Goal: Complete application form: Complete application form

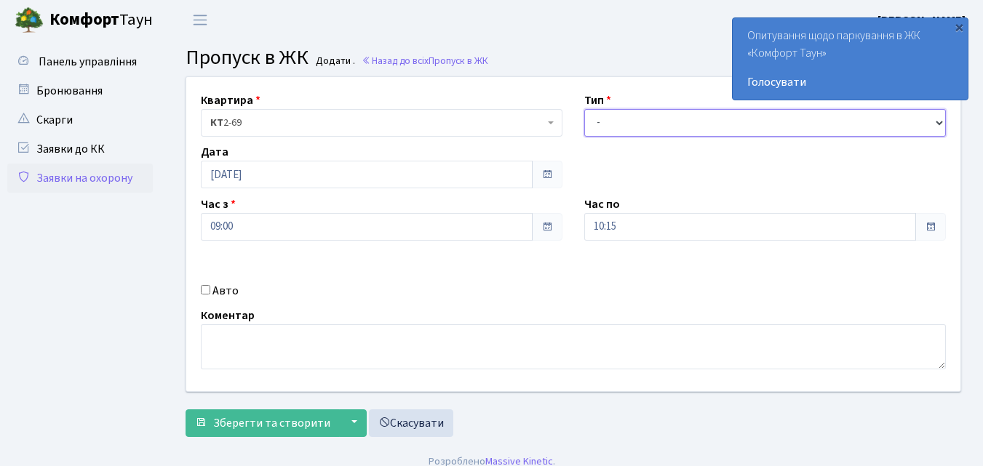
drag, startPoint x: 0, startPoint y: 0, endPoint x: 601, endPoint y: 121, distance: 612.8
click at [601, 121] on select "- Доставка Таксі Гості Сервіс" at bounding box center [765, 123] width 362 height 28
select select "1"
click at [584, 109] on select "- Доставка Таксі Гості Сервіс" at bounding box center [765, 123] width 362 height 28
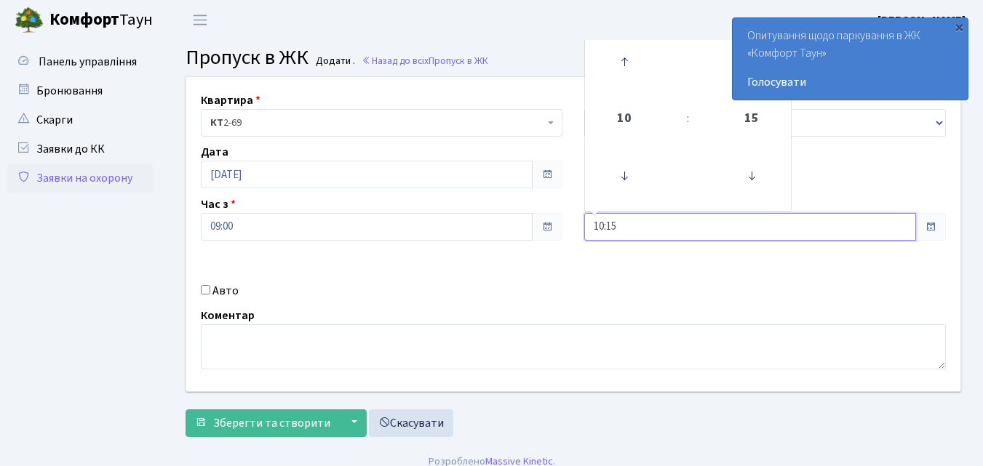
click at [661, 232] on input "10:15" at bounding box center [750, 227] width 332 height 28
click at [620, 62] on icon at bounding box center [623, 61] width 39 height 39
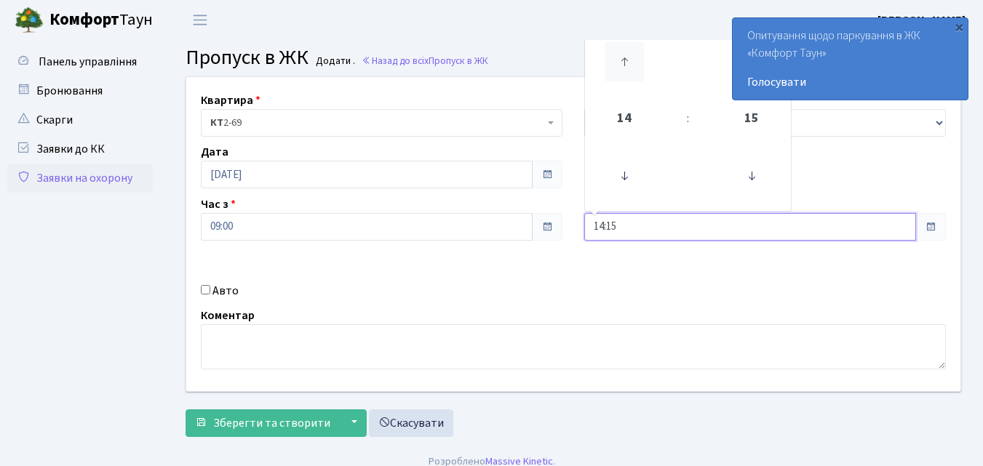
click at [620, 62] on icon at bounding box center [623, 61] width 39 height 39
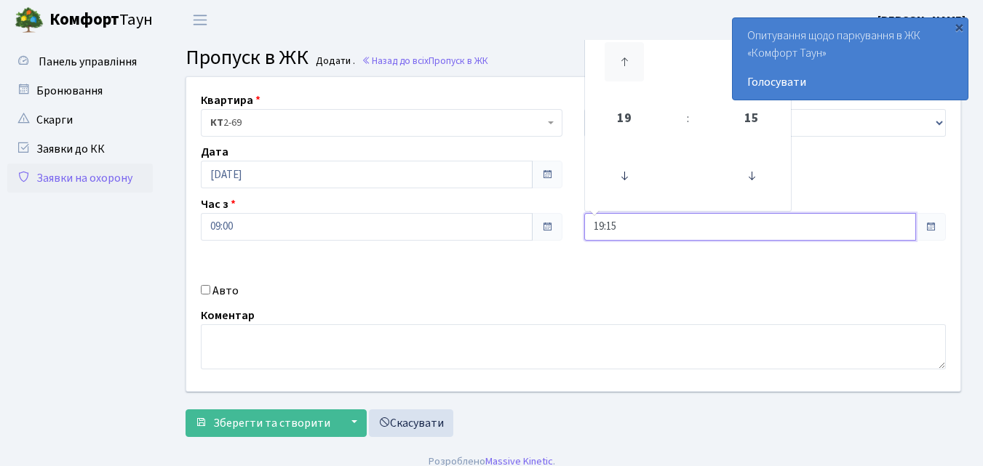
click at [620, 62] on icon at bounding box center [623, 61] width 39 height 39
type input "21:15"
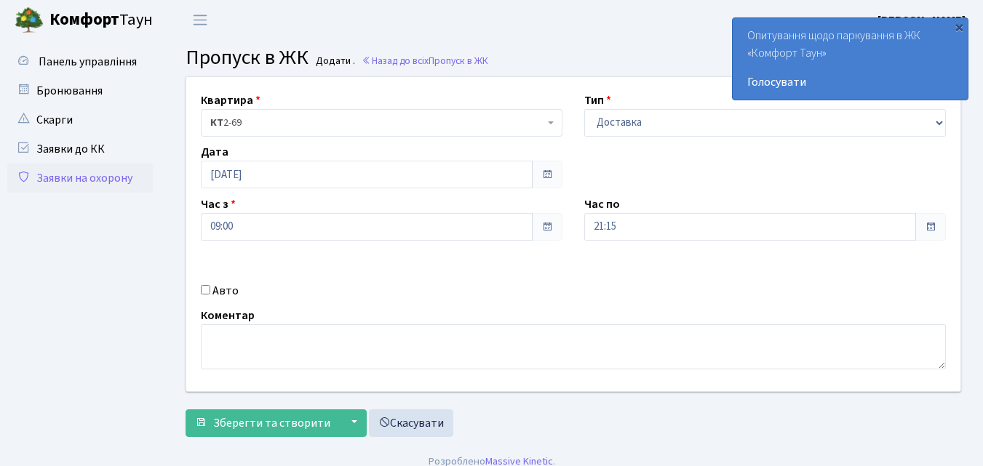
click at [203, 291] on input "Авто" at bounding box center [205, 289] width 9 height 9
checkbox input "true"
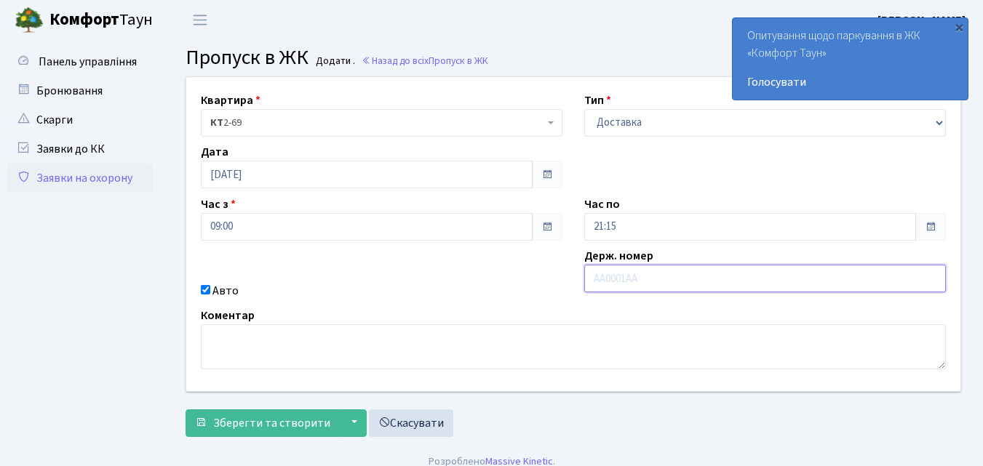
click at [591, 279] on input "text" at bounding box center [765, 279] width 362 height 28
type input "КА0189ВЕ"
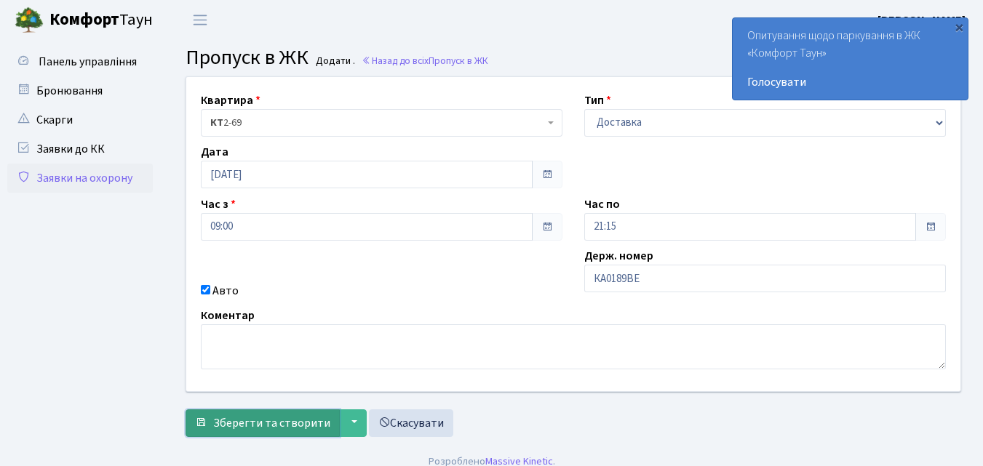
click at [260, 422] on span "Зберегти та створити" at bounding box center [271, 423] width 117 height 16
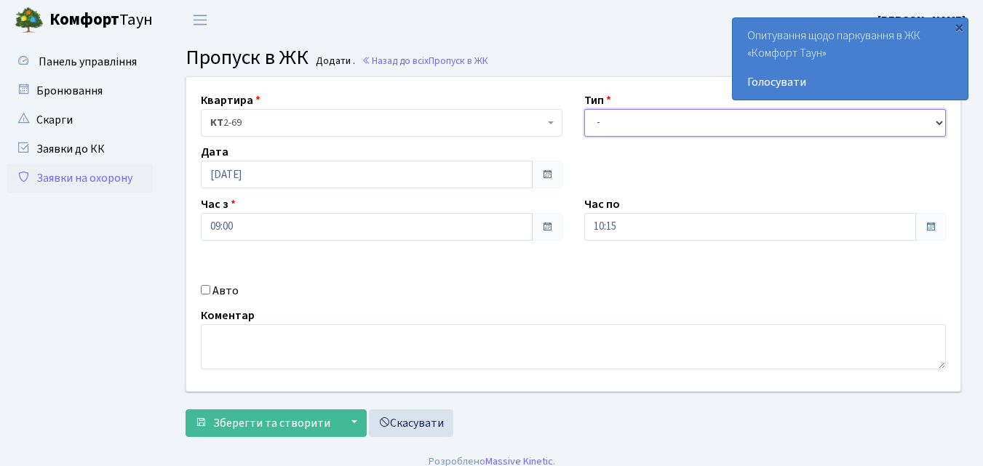
click at [597, 122] on select "- Доставка Таксі Гості Сервіс" at bounding box center [765, 123] width 362 height 28
select select "1"
click at [584, 109] on select "- Доставка Таксі Гості Сервіс" at bounding box center [765, 123] width 362 height 28
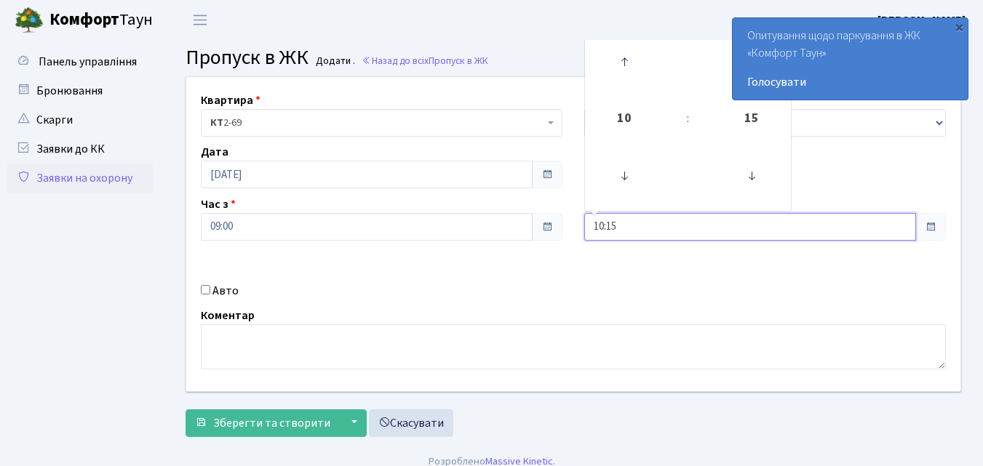
click at [629, 221] on input "10:15" at bounding box center [750, 227] width 332 height 28
click at [624, 65] on icon at bounding box center [623, 61] width 39 height 39
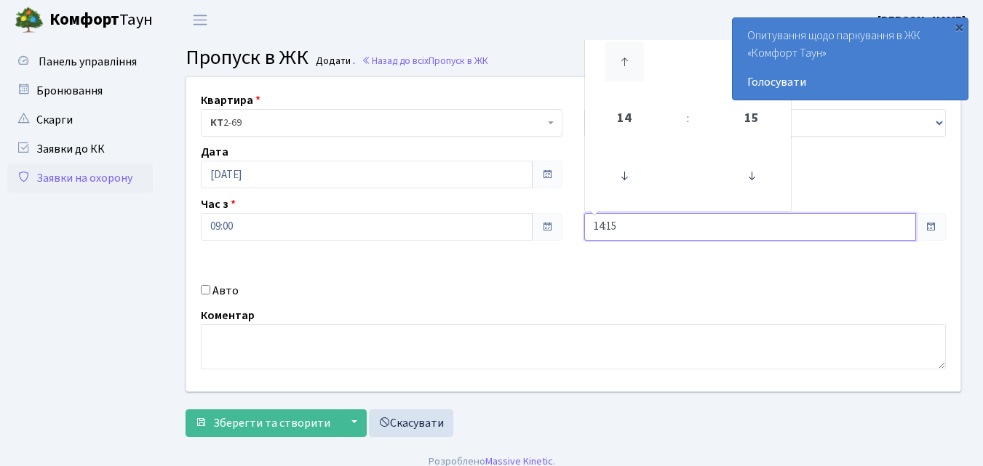
click at [624, 65] on icon at bounding box center [623, 61] width 39 height 39
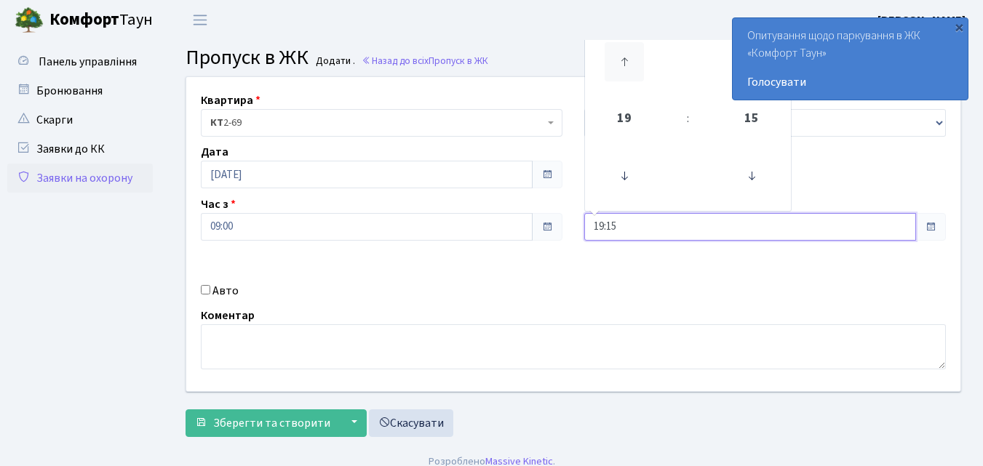
click at [624, 65] on icon at bounding box center [623, 61] width 39 height 39
type input "20:15"
click at [207, 289] on input "Авто" at bounding box center [205, 289] width 9 height 9
checkbox input "true"
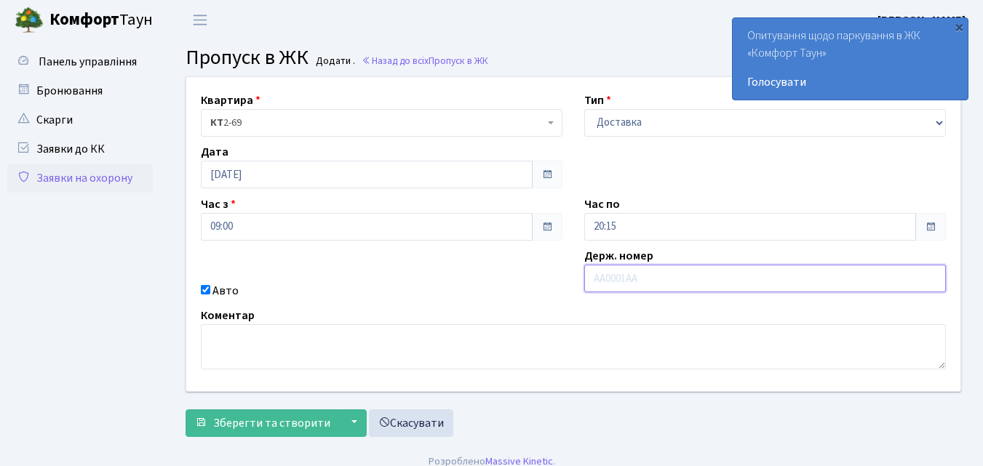
click at [595, 274] on input "text" at bounding box center [765, 279] width 362 height 28
type input "КА8364МА"
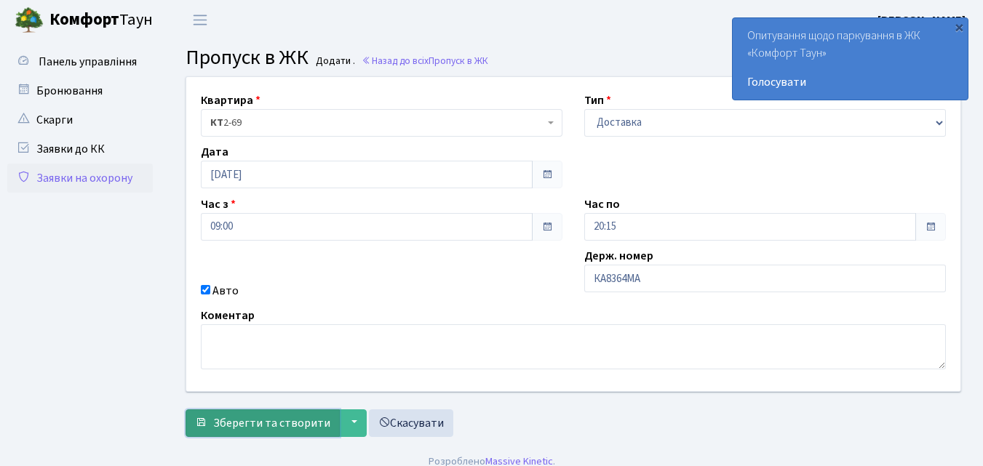
click at [271, 426] on span "Зберегти та створити" at bounding box center [271, 423] width 117 height 16
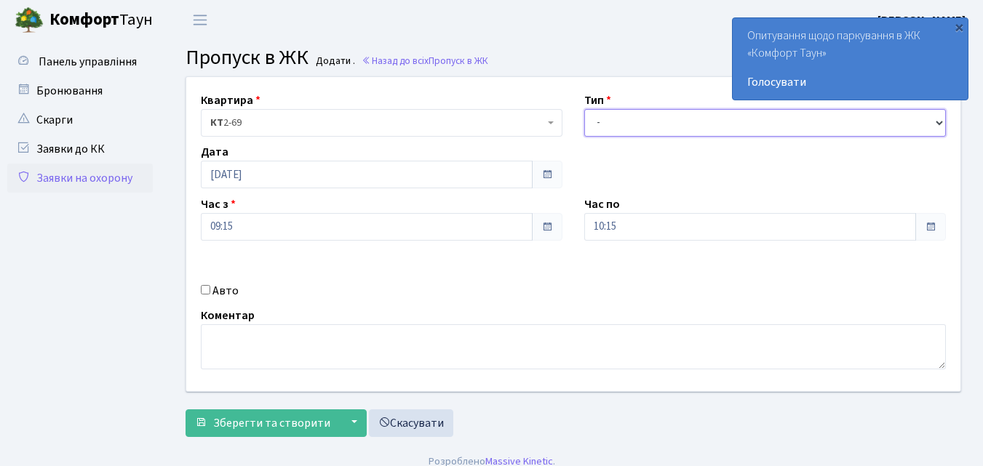
click at [610, 119] on select "- Доставка Таксі Гості Сервіс" at bounding box center [765, 123] width 362 height 28
select select "1"
click at [584, 109] on select "- Доставка Таксі Гості Сервіс" at bounding box center [765, 123] width 362 height 28
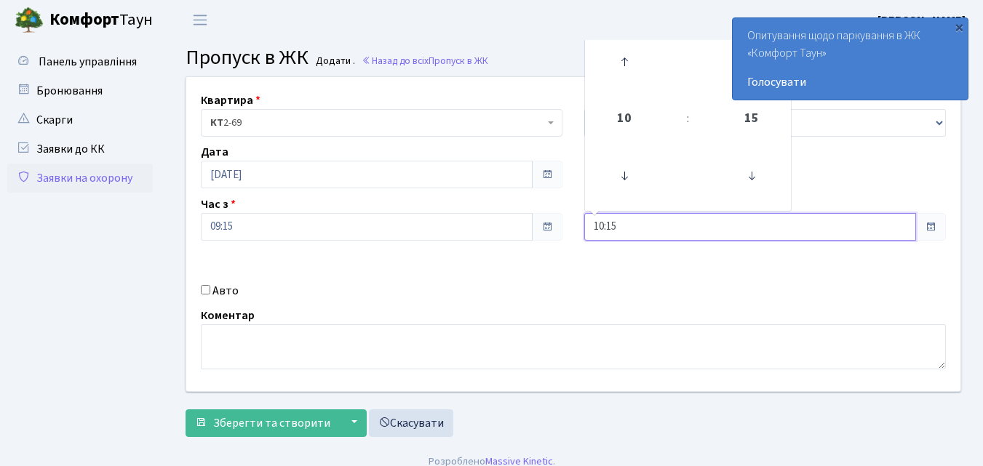
click at [644, 231] on input "10:15" at bounding box center [750, 227] width 332 height 28
click at [621, 63] on icon at bounding box center [623, 61] width 39 height 39
click at [621, 61] on icon at bounding box center [623, 61] width 39 height 39
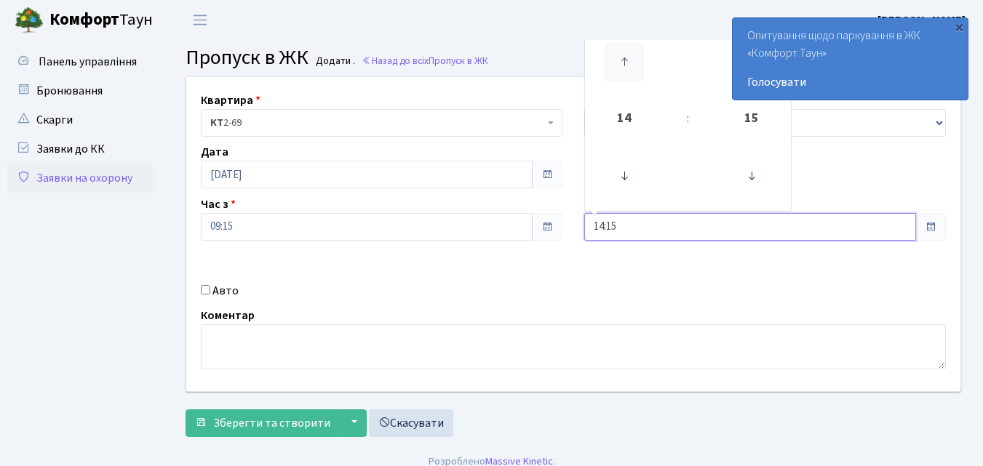
click at [621, 61] on icon at bounding box center [623, 61] width 39 height 39
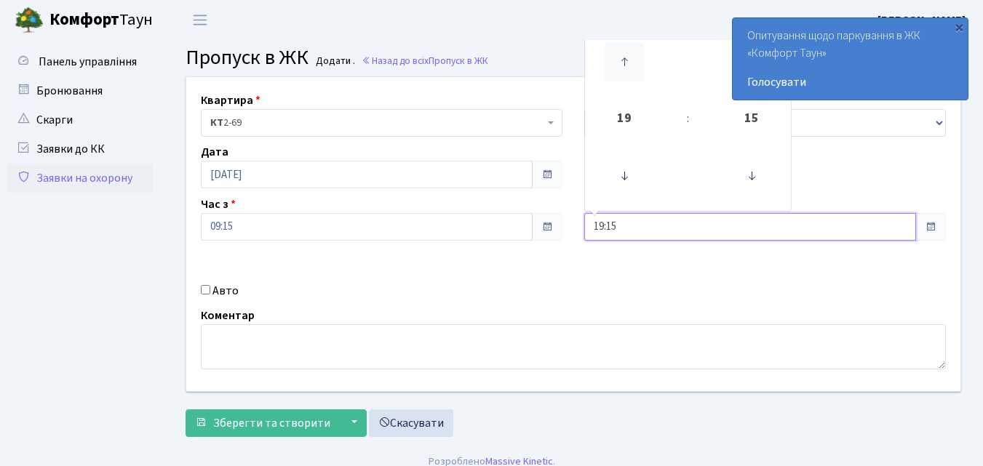
click at [621, 61] on icon at bounding box center [623, 61] width 39 height 39
type input "20:15"
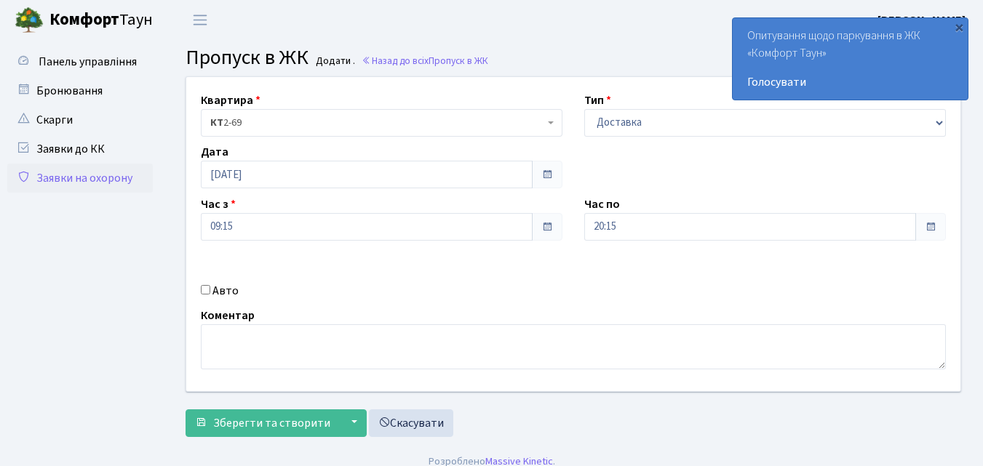
click at [207, 296] on div "Авто" at bounding box center [381, 290] width 383 height 17
click at [604, 254] on div "Квартира <b>КТ</b>&nbsp;&nbsp;&nbsp;&nbsp;2-69 КТ 2-69 Тип - Доставка Таксі Гос…" at bounding box center [573, 234] width 796 height 314
click at [204, 288] on input "Авто" at bounding box center [205, 289] width 9 height 9
checkbox input "true"
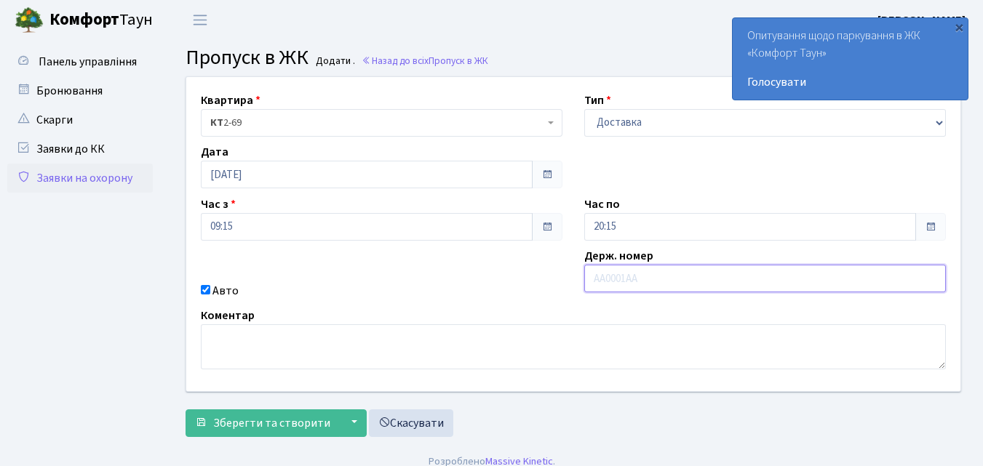
click at [607, 287] on input "text" at bounding box center [765, 279] width 362 height 28
type input "КА9159НК"
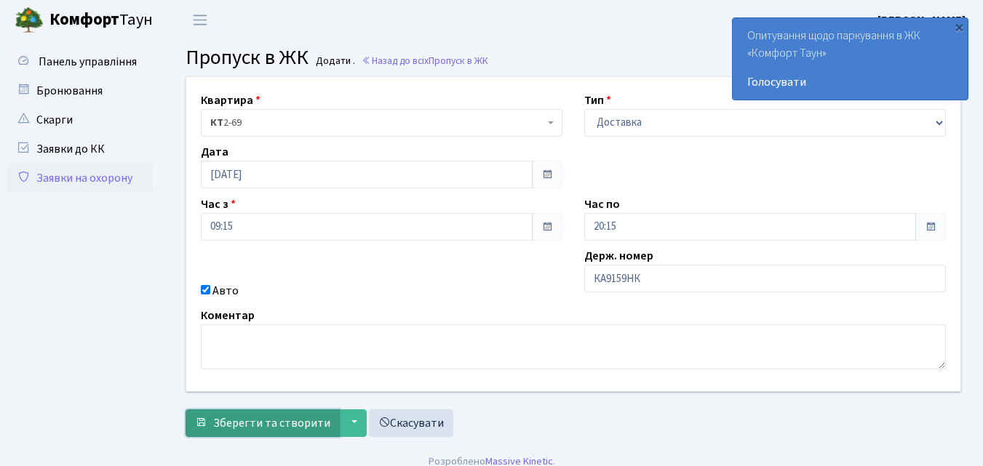
click at [299, 426] on span "Зберегти та створити" at bounding box center [271, 423] width 117 height 16
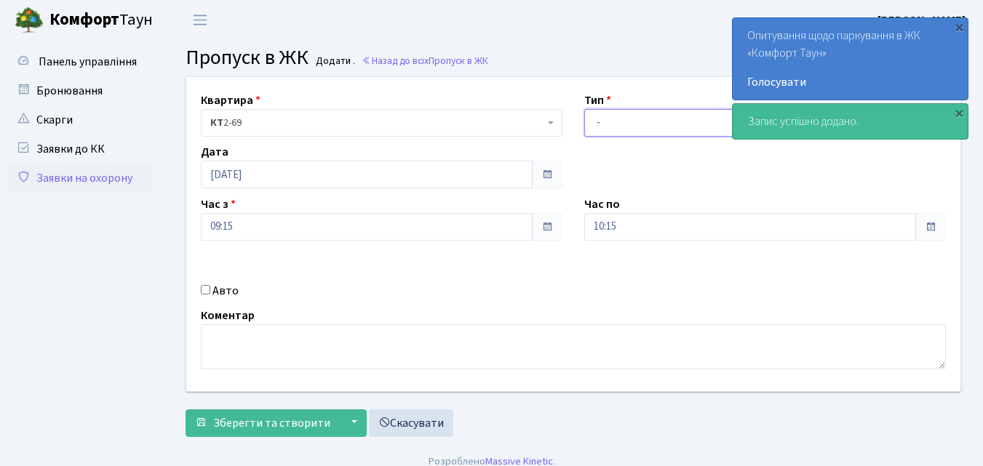
click at [657, 123] on select "- Доставка Таксі Гості Сервіс" at bounding box center [765, 123] width 362 height 28
select select "1"
click at [584, 109] on select "- Доставка Таксі Гості Сервіс" at bounding box center [765, 123] width 362 height 28
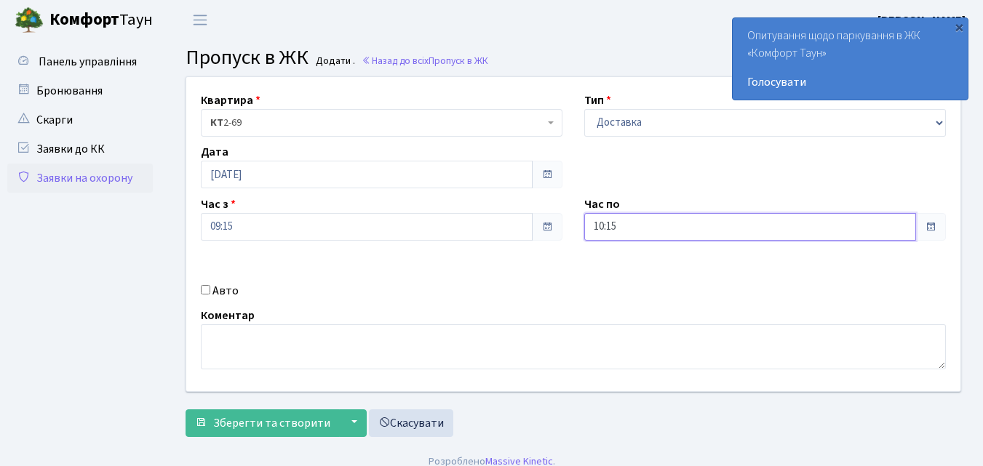
click at [604, 227] on input "10:15" at bounding box center [750, 227] width 332 height 28
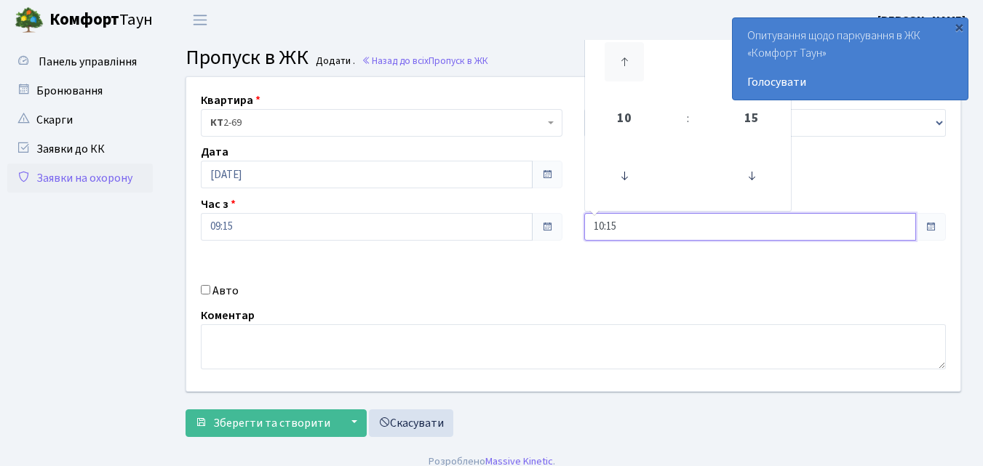
click at [626, 62] on icon at bounding box center [623, 61] width 39 height 39
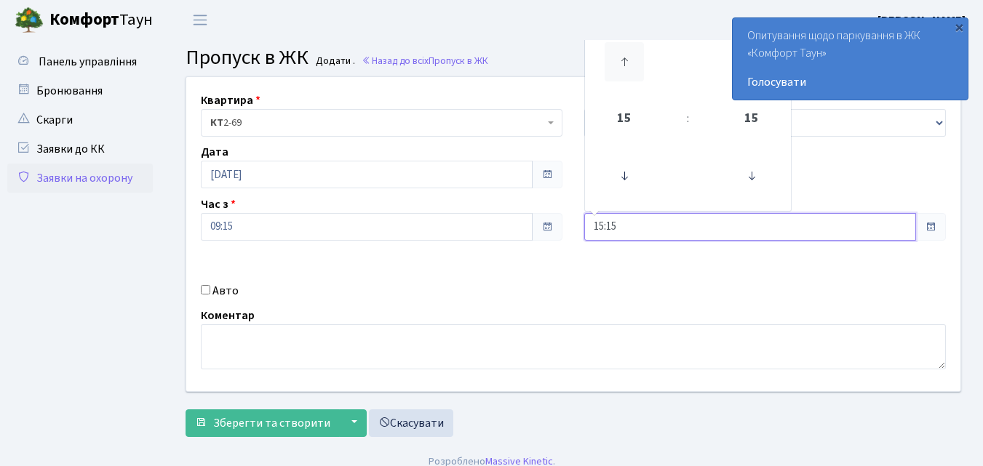
click at [626, 62] on icon at bounding box center [623, 61] width 39 height 39
click at [626, 60] on icon at bounding box center [623, 61] width 39 height 39
type input "18:15"
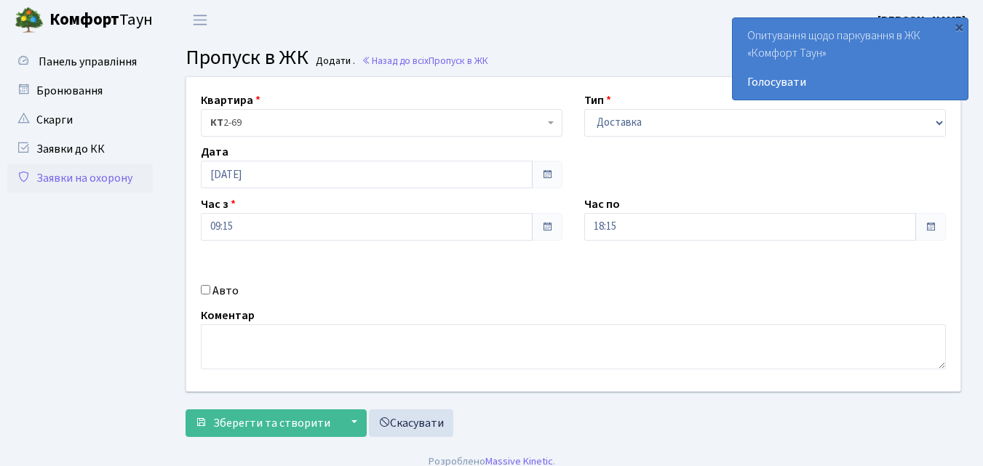
click at [206, 291] on input "Авто" at bounding box center [205, 289] width 9 height 9
checkbox input "true"
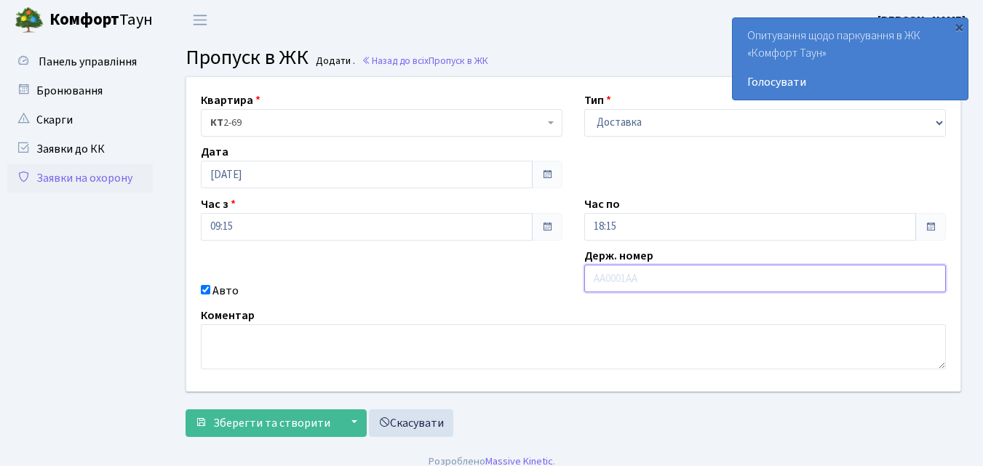
click at [604, 284] on input "text" at bounding box center [765, 279] width 362 height 28
type input "КА2447ЕВ"
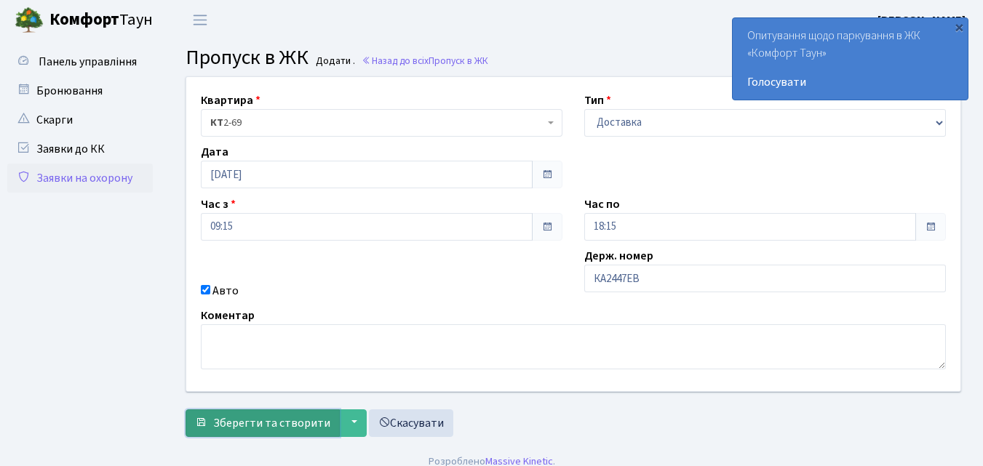
click at [269, 424] on span "Зберегти та створити" at bounding box center [271, 423] width 117 height 16
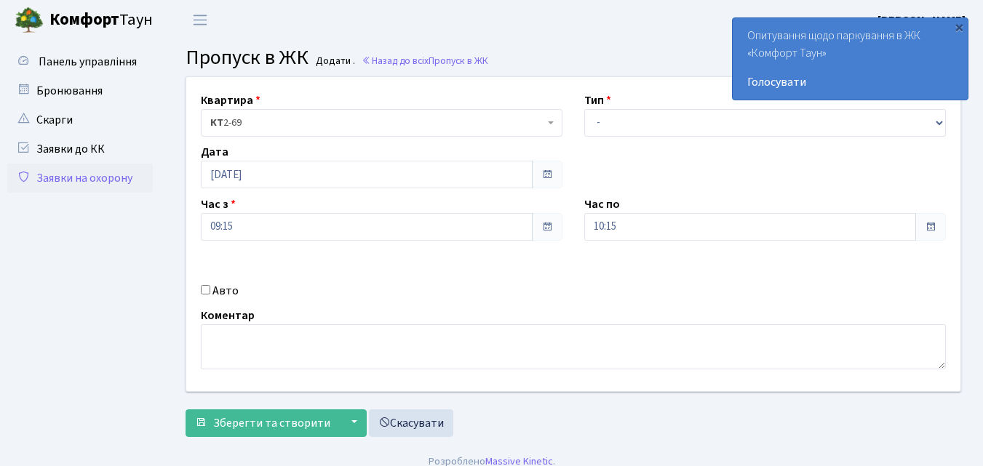
click at [97, 176] on link "Заявки на охорону" at bounding box center [79, 178] width 145 height 29
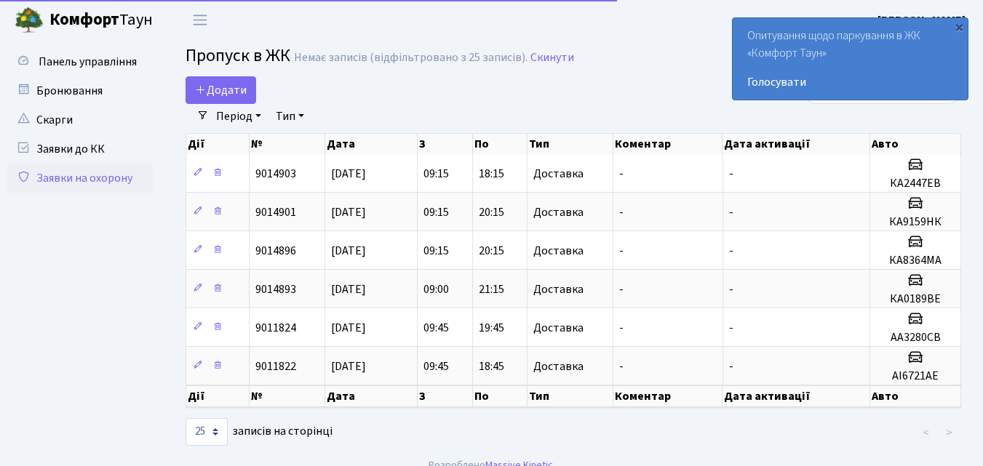
select select "25"
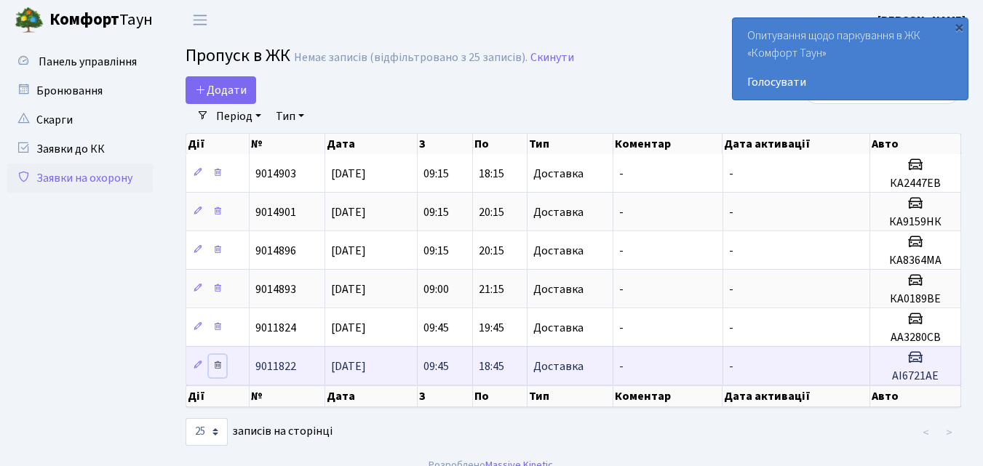
click at [217, 368] on icon at bounding box center [217, 365] width 10 height 10
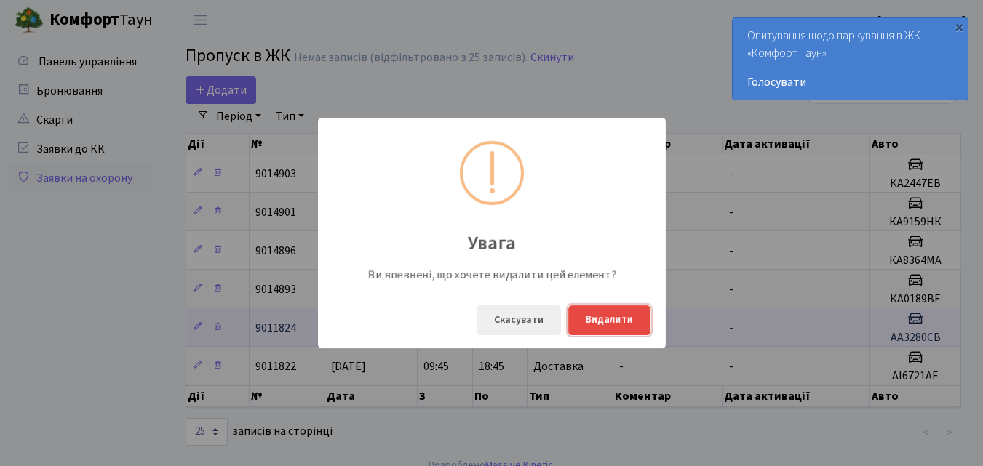
click at [588, 316] on button "Видалити" at bounding box center [609, 321] width 82 height 30
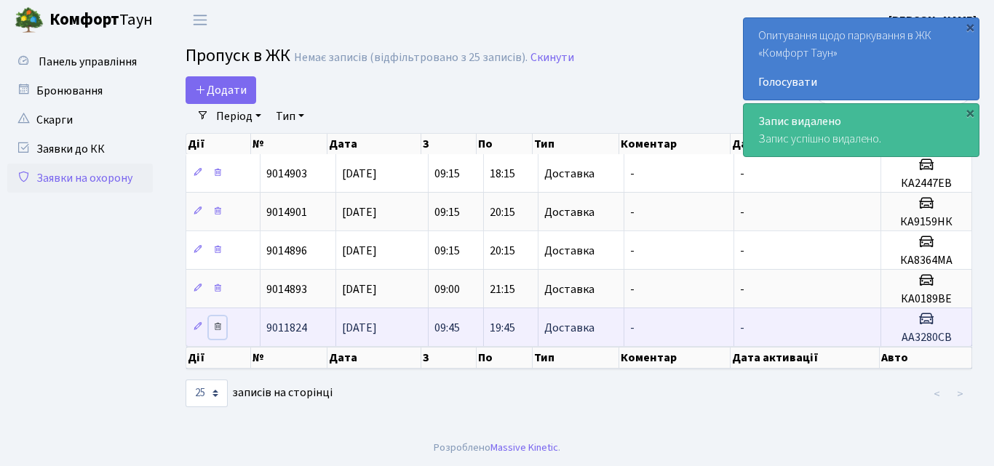
click at [215, 327] on icon at bounding box center [217, 327] width 10 height 10
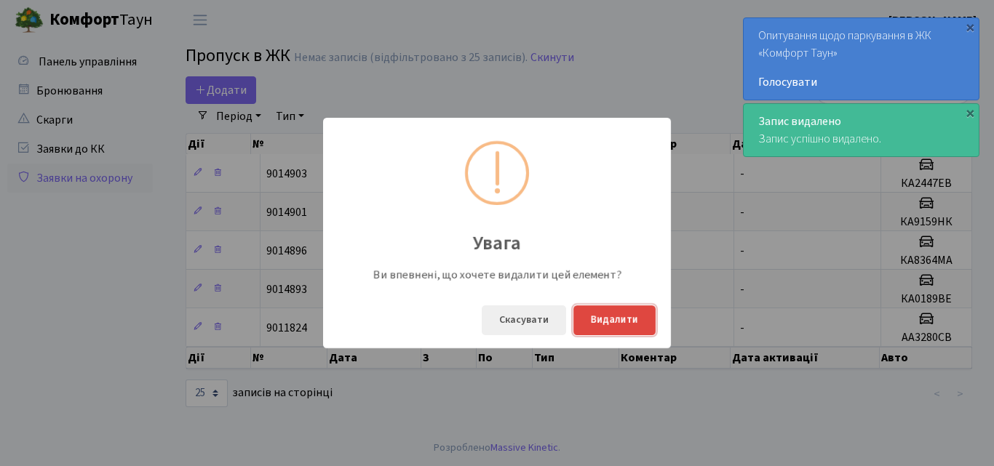
click at [616, 320] on button "Видалити" at bounding box center [614, 321] width 82 height 30
